Goal: Navigation & Orientation: Understand site structure

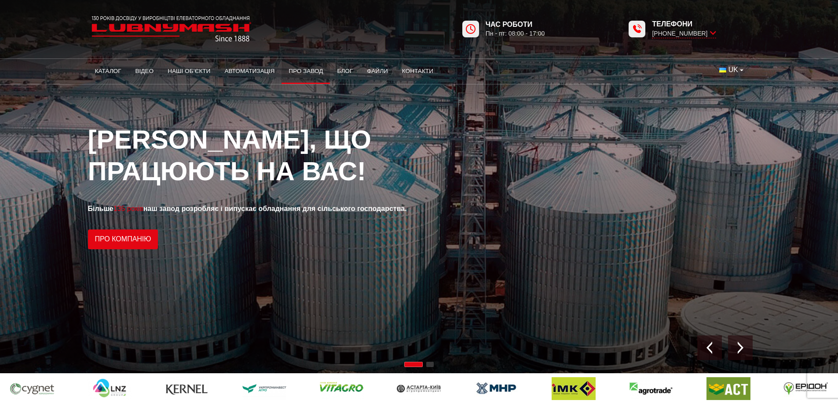
click at [311, 70] on link "Про завод" at bounding box center [306, 71] width 48 height 19
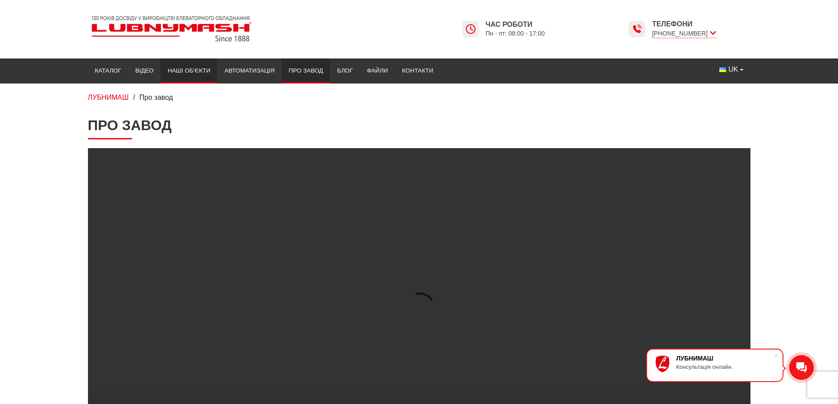
click at [181, 74] on link "Наші об’єкти" at bounding box center [189, 70] width 57 height 19
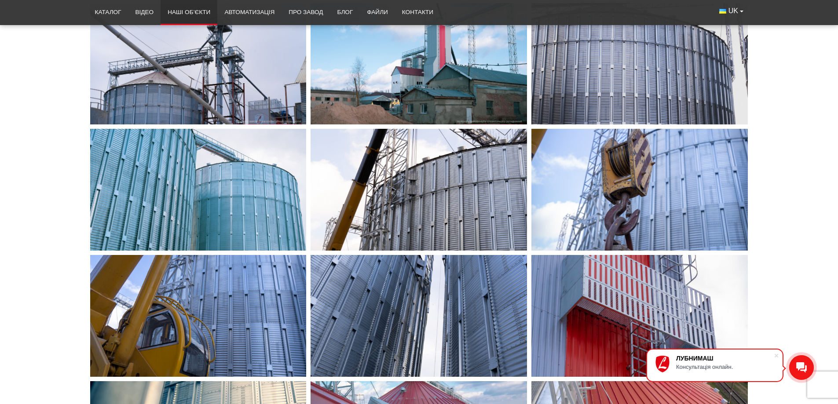
scroll to position [572, 0]
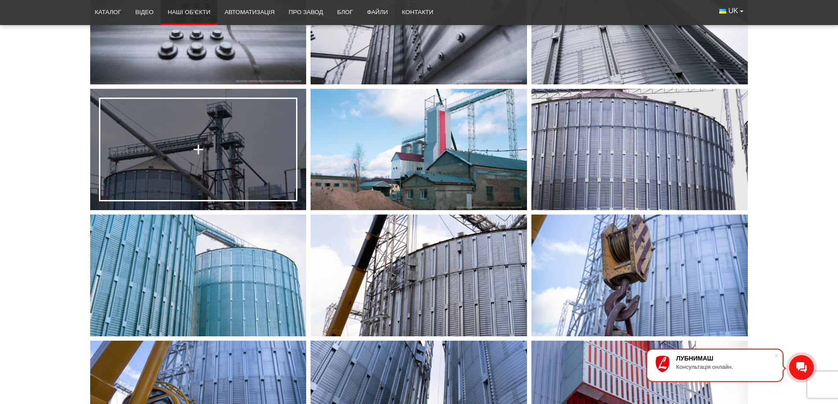
click at [199, 151] on div at bounding box center [198, 149] width 17 height 17
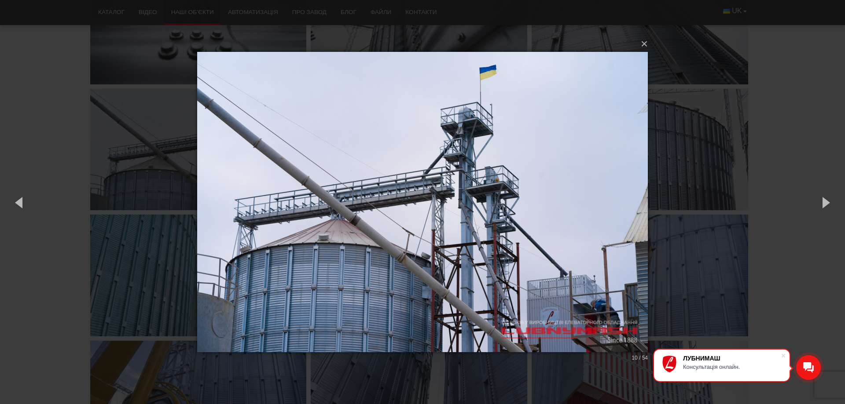
click at [136, 103] on div "× 10 / 54 Loading..." at bounding box center [422, 202] width 845 height 404
